Goal: Information Seeking & Learning: Find specific page/section

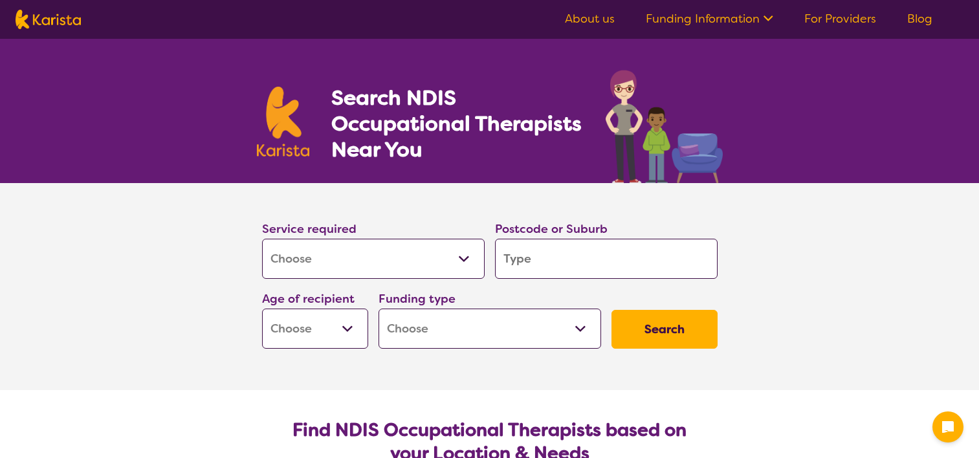
select select "[MEDICAL_DATA]"
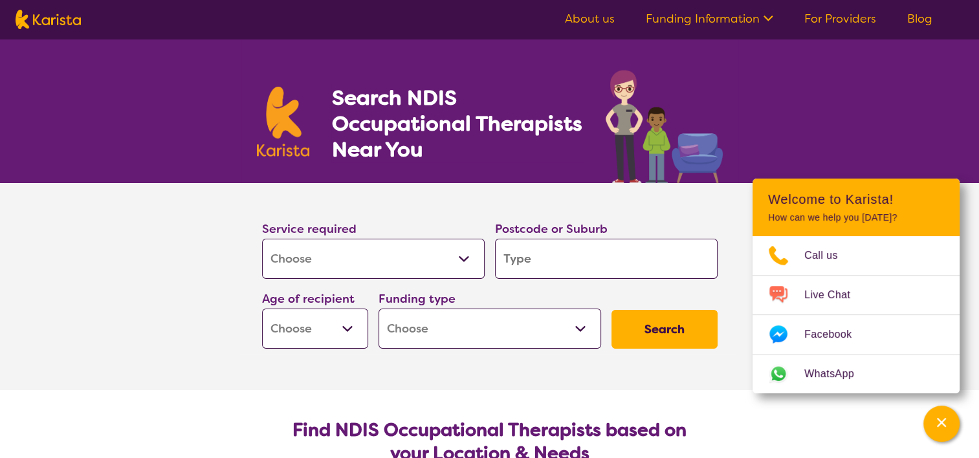
click at [521, 265] on input "search" at bounding box center [606, 259] width 223 height 40
type input "5"
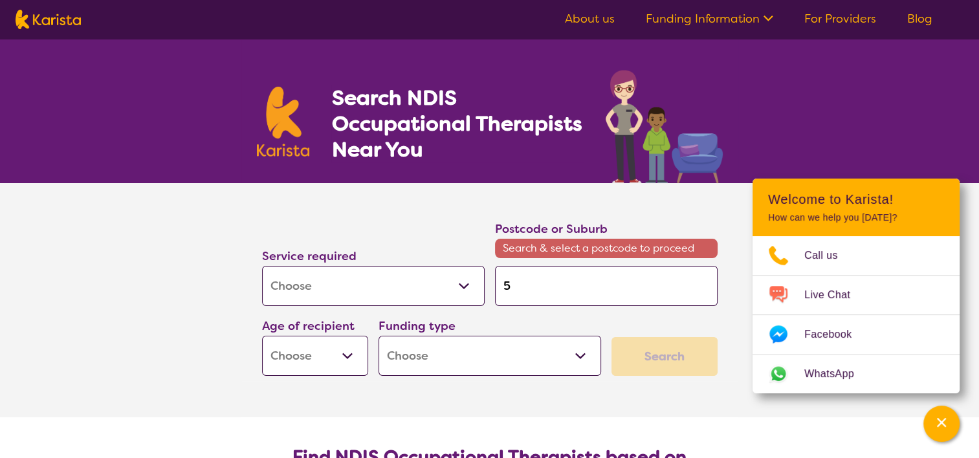
type input "53"
type input "534"
type input "5341"
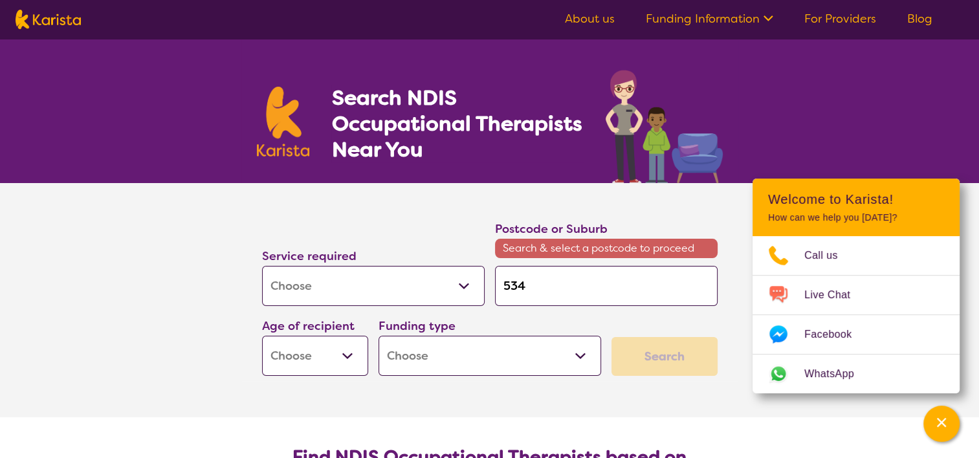
type input "5341"
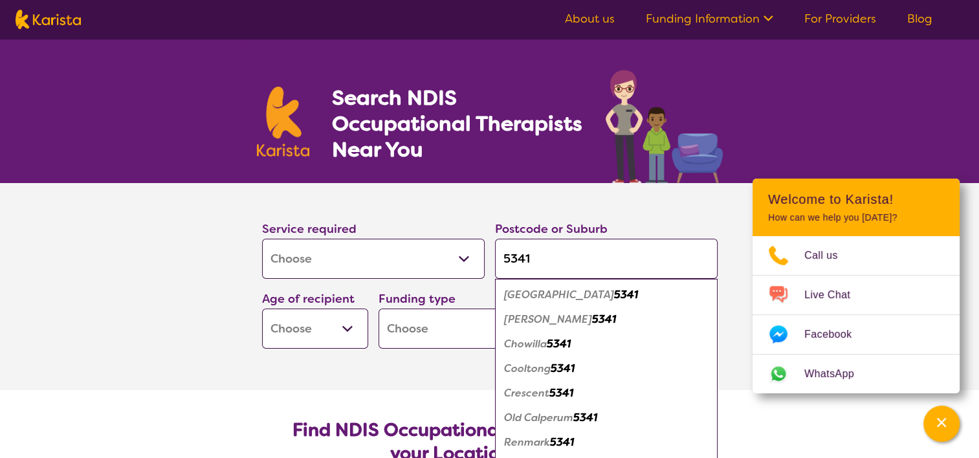
type input "5341"
click at [529, 439] on em "Renmark" at bounding box center [527, 443] width 46 height 14
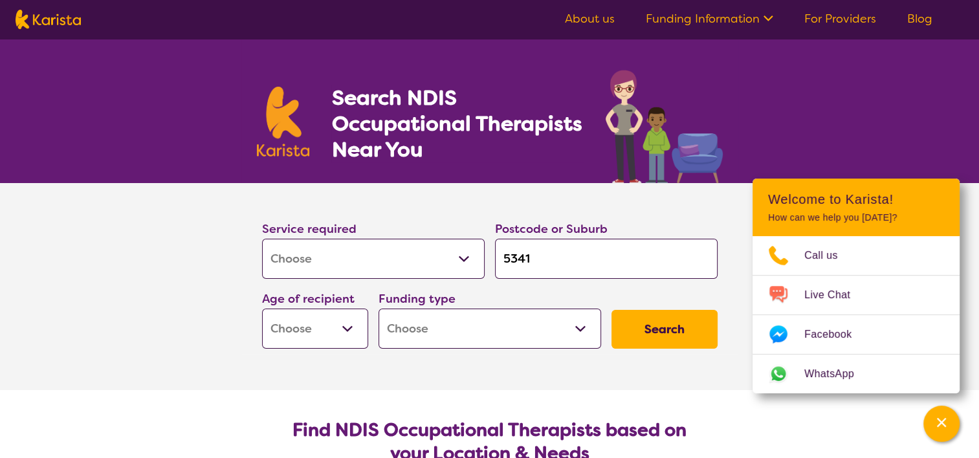
click at [350, 331] on select "Early Childhood - 0 to 9 Child - 10 to 11 Adolescent - 12 to 17 Adult - 18 to 6…" at bounding box center [315, 329] width 106 height 40
select select "CH"
click at [262, 309] on select "Early Childhood - 0 to 9 Child - 10 to 11 Adolescent - 12 to 17 Adult - 18 to 6…" at bounding box center [315, 329] width 106 height 40
select select "CH"
click at [526, 340] on select "Home Care Package (HCP) National Disability Insurance Scheme (NDIS) I don't know" at bounding box center [490, 329] width 223 height 40
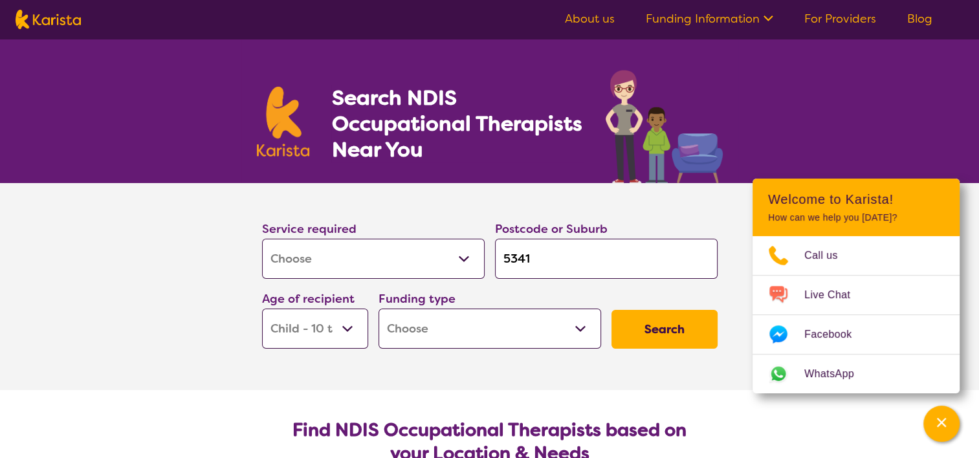
select select "NDIS"
click at [379, 309] on select "Home Care Package (HCP) National Disability Insurance Scheme (NDIS) I don't know" at bounding box center [490, 329] width 223 height 40
select select "NDIS"
click at [635, 320] on button "Search" at bounding box center [665, 329] width 106 height 39
